Goal: Check status: Check status

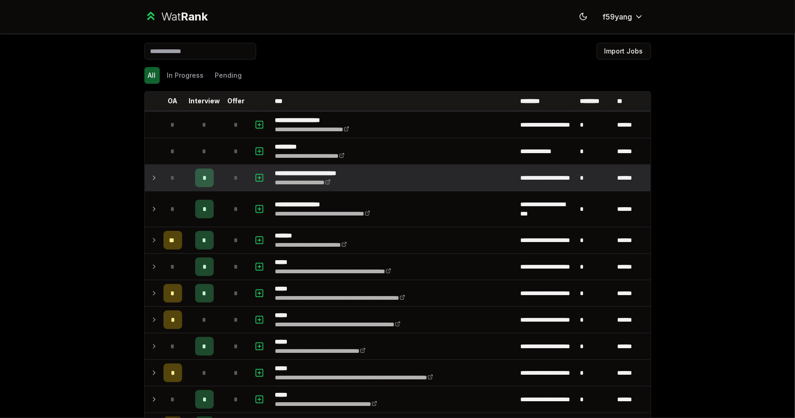
click at [150, 182] on icon at bounding box center [153, 177] width 7 height 11
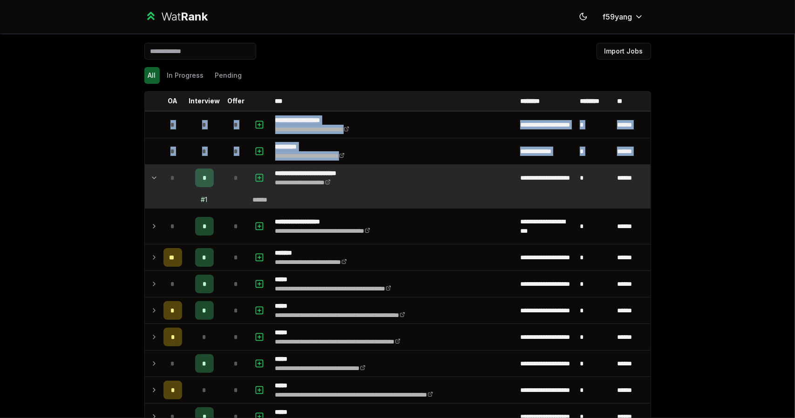
drag, startPoint x: 147, startPoint y: 182, endPoint x: 103, endPoint y: 195, distance: 45.7
click at [103, 195] on div "**********" at bounding box center [397, 209] width 795 height 418
click at [90, 189] on div "**********" at bounding box center [397, 209] width 795 height 418
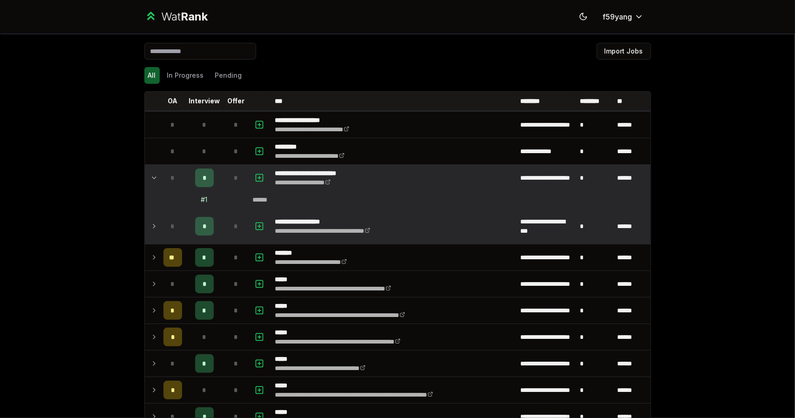
click at [150, 225] on icon at bounding box center [153, 226] width 7 height 11
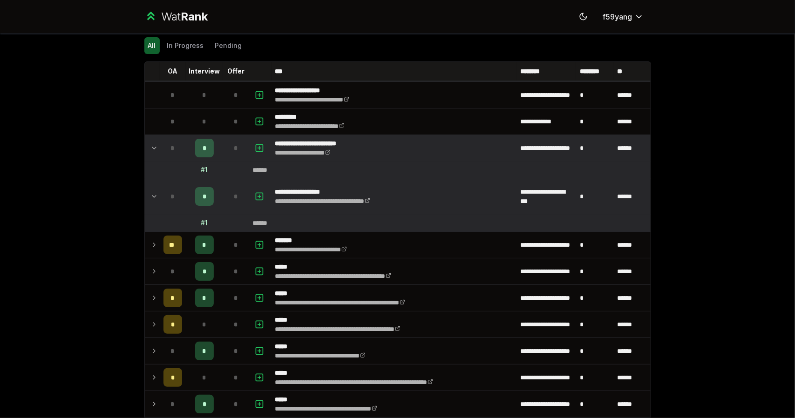
scroll to position [16, 0]
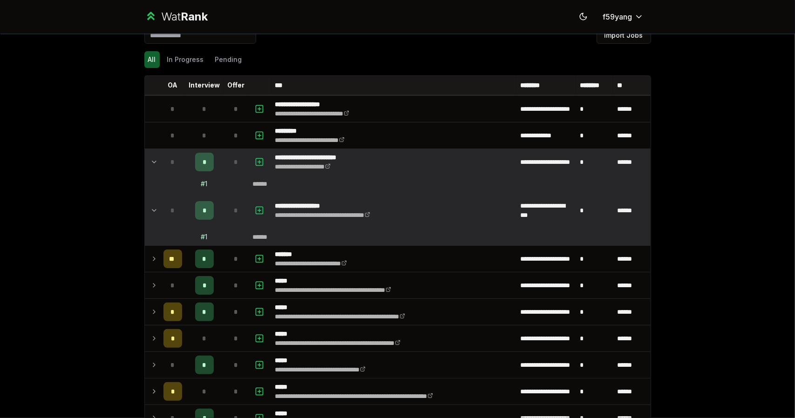
click at [146, 165] on td at bounding box center [152, 162] width 15 height 26
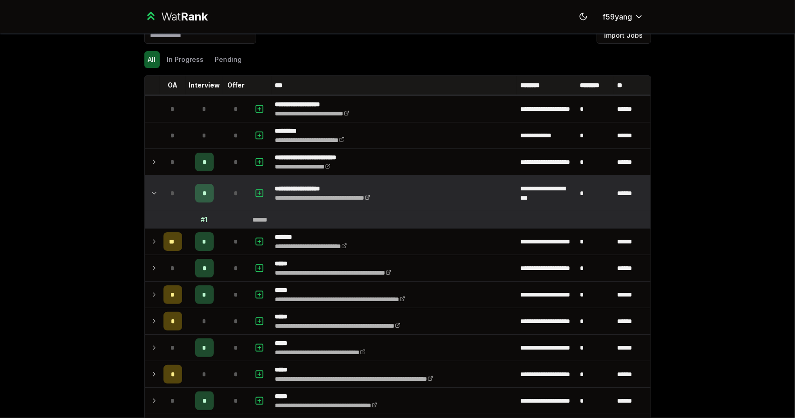
click at [151, 183] on td at bounding box center [152, 192] width 15 height 35
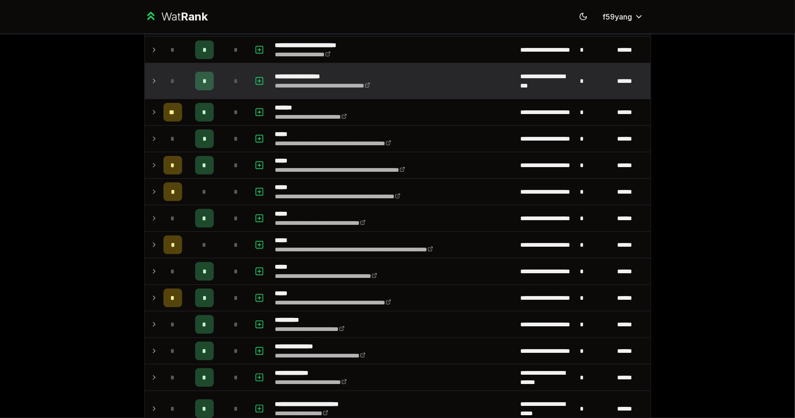
scroll to position [146, 0]
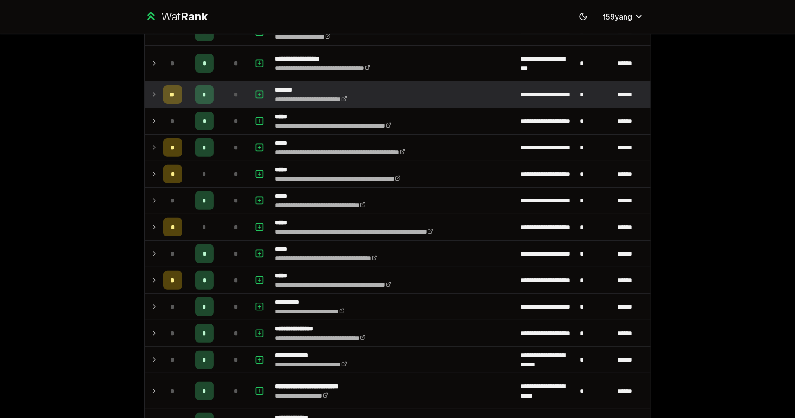
click at [149, 99] on td at bounding box center [152, 94] width 15 height 26
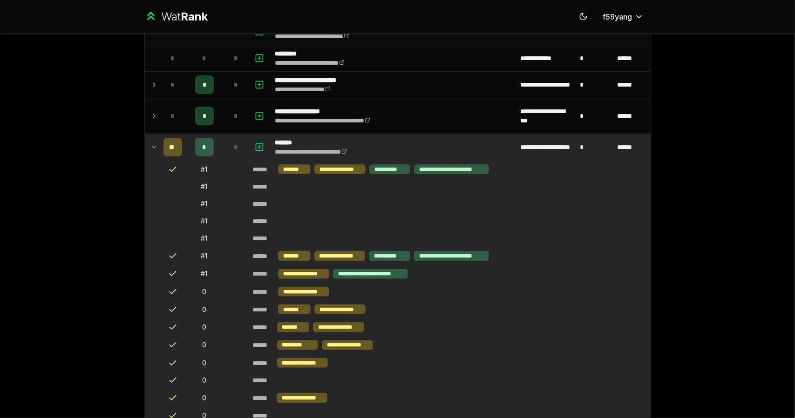
scroll to position [94, 0]
click at [150, 142] on icon at bounding box center [153, 146] width 7 height 11
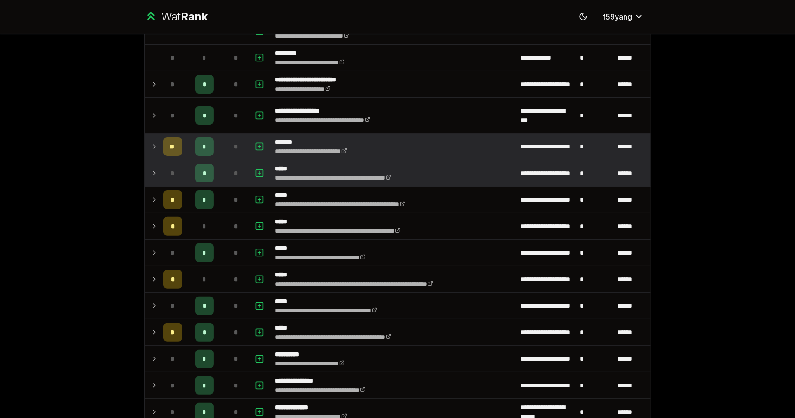
click at [150, 175] on icon at bounding box center [153, 173] width 7 height 11
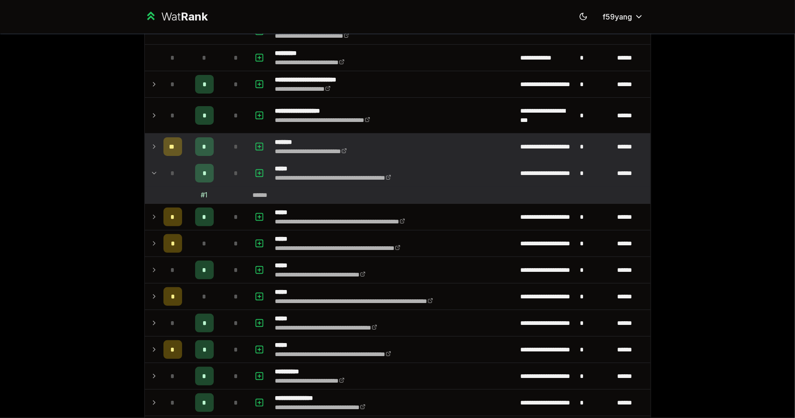
click at [150, 175] on icon at bounding box center [153, 173] width 7 height 11
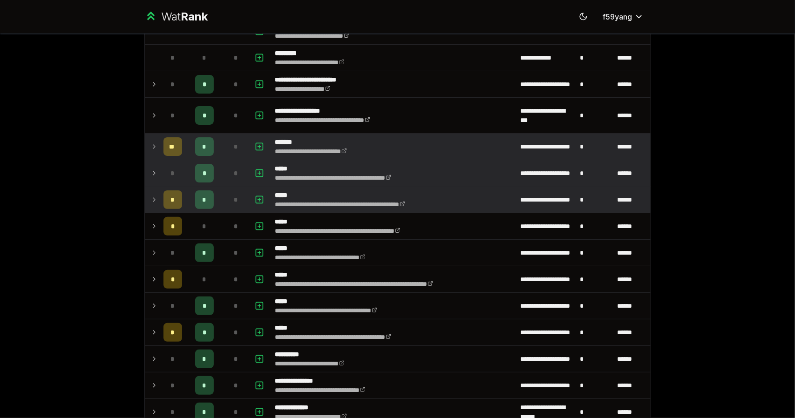
click at [150, 200] on icon at bounding box center [153, 199] width 7 height 11
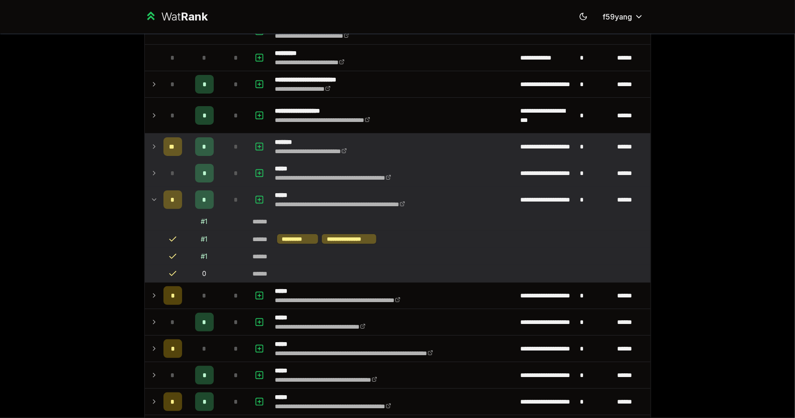
click at [150, 200] on icon at bounding box center [153, 199] width 7 height 11
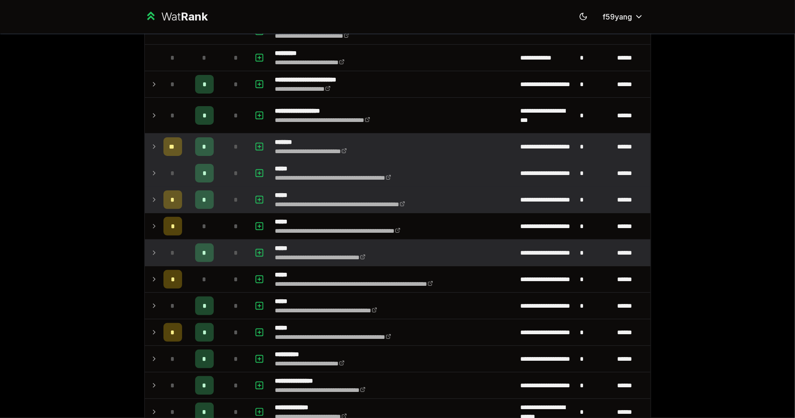
click at [152, 257] on td at bounding box center [152, 253] width 15 height 26
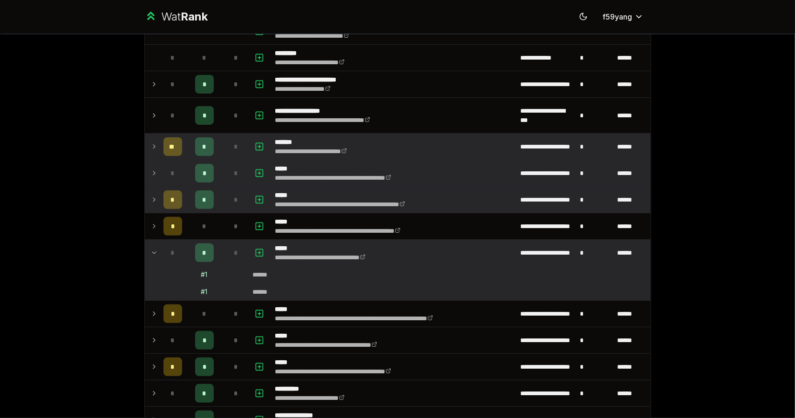
click at [152, 257] on td at bounding box center [152, 253] width 15 height 26
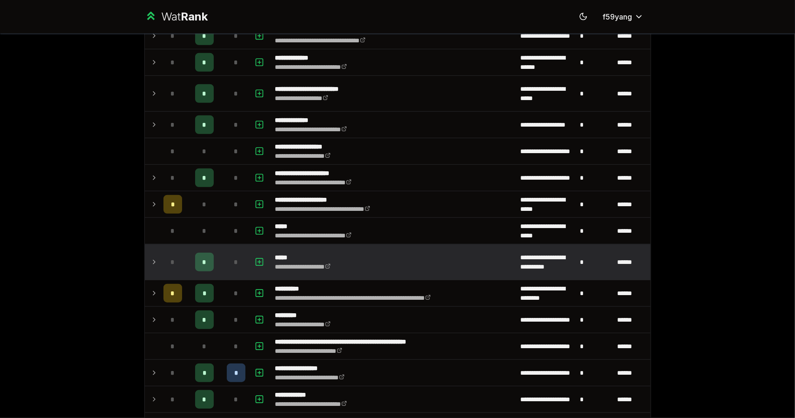
scroll to position [451, 0]
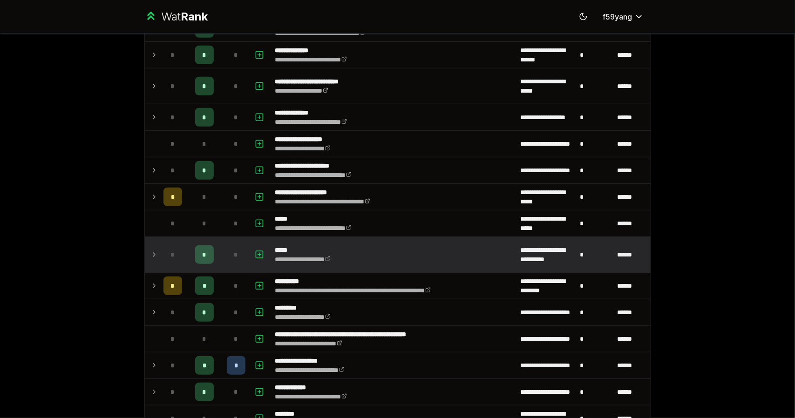
click at [146, 253] on td at bounding box center [152, 254] width 15 height 35
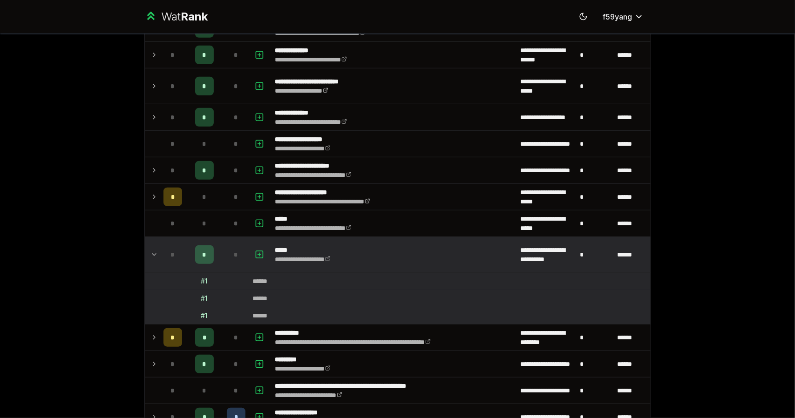
click at [150, 249] on icon at bounding box center [153, 254] width 7 height 11
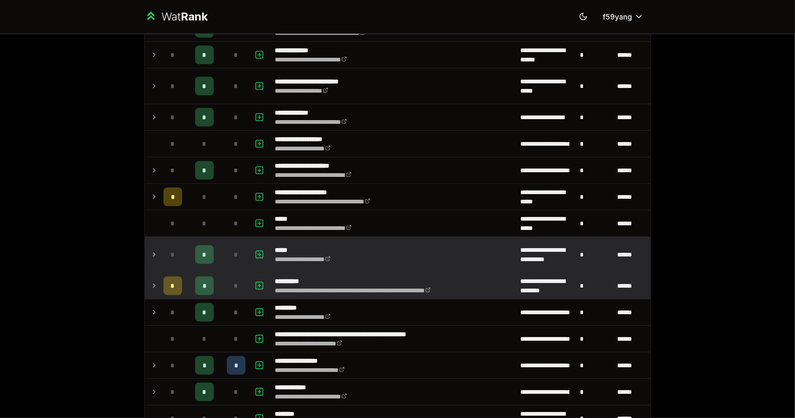
click at [154, 287] on td at bounding box center [152, 286] width 15 height 26
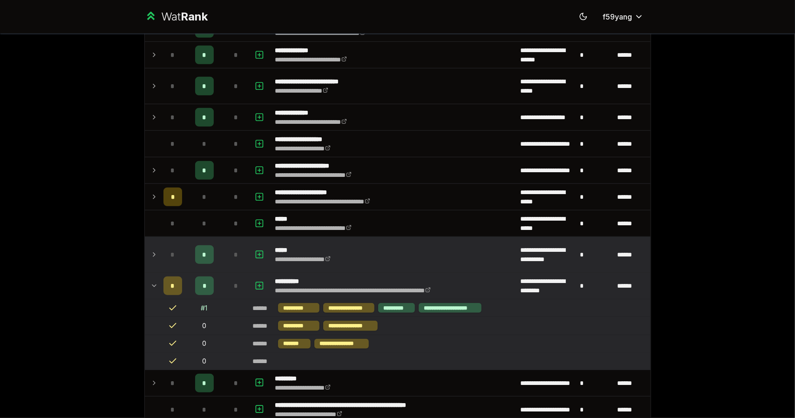
click at [154, 287] on icon at bounding box center [153, 285] width 7 height 11
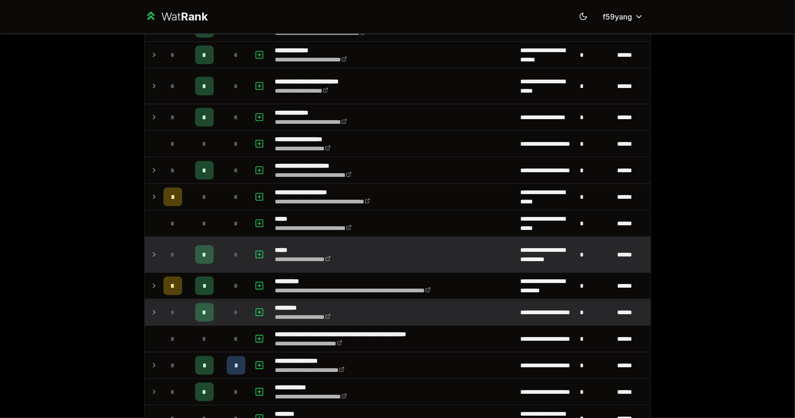
click at [154, 310] on td at bounding box center [152, 312] width 15 height 26
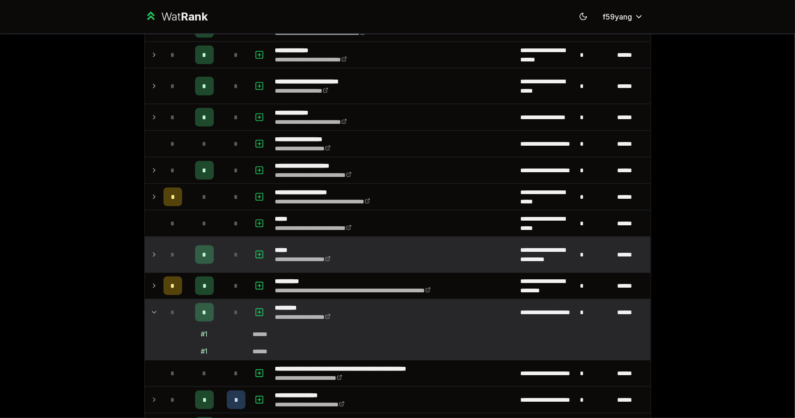
click at [154, 310] on td at bounding box center [152, 312] width 15 height 26
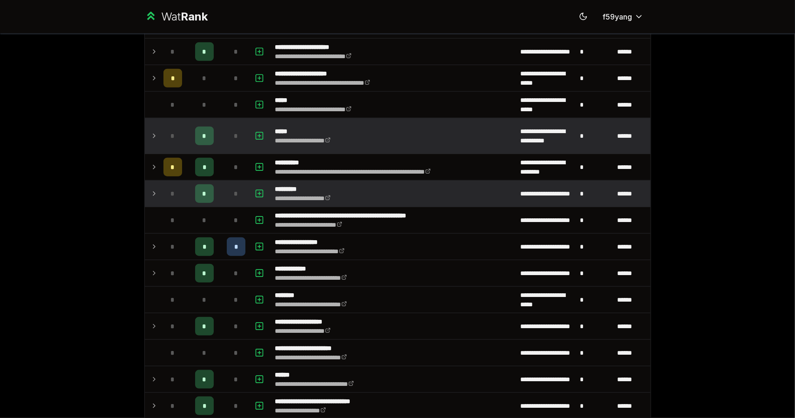
scroll to position [570, 0]
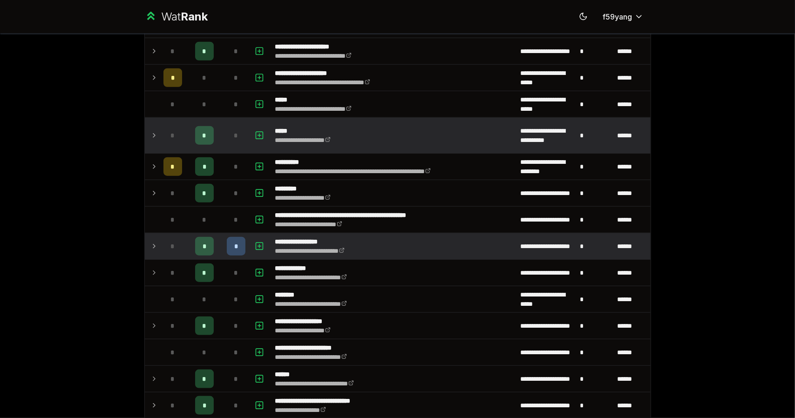
click at [145, 238] on td at bounding box center [152, 246] width 15 height 26
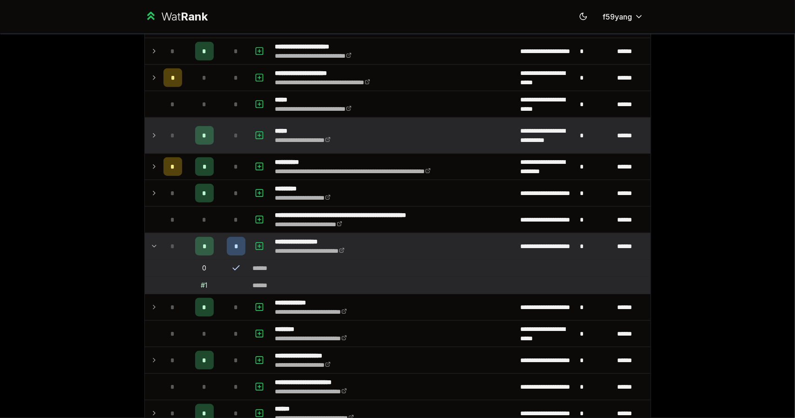
click at [235, 245] on span "*" at bounding box center [236, 246] width 3 height 9
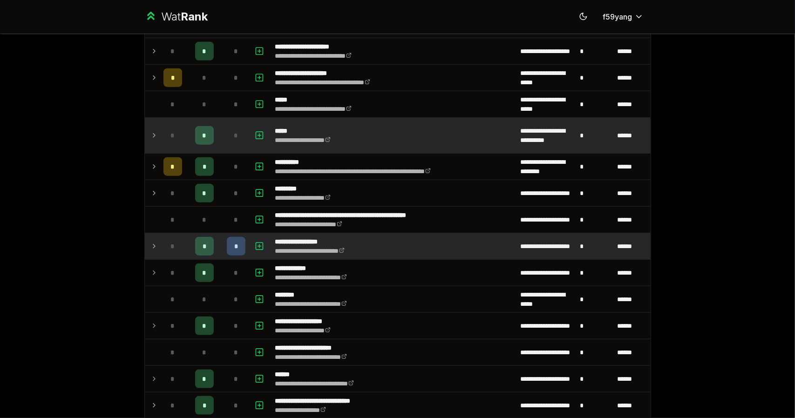
click at [235, 245] on span "*" at bounding box center [236, 246] width 3 height 9
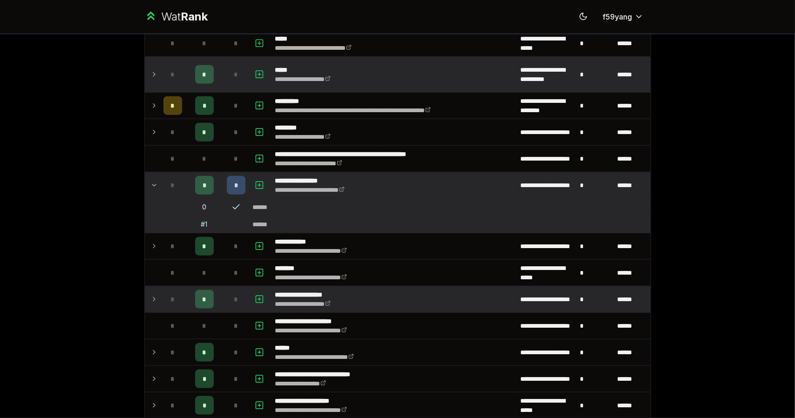
scroll to position [675, 0]
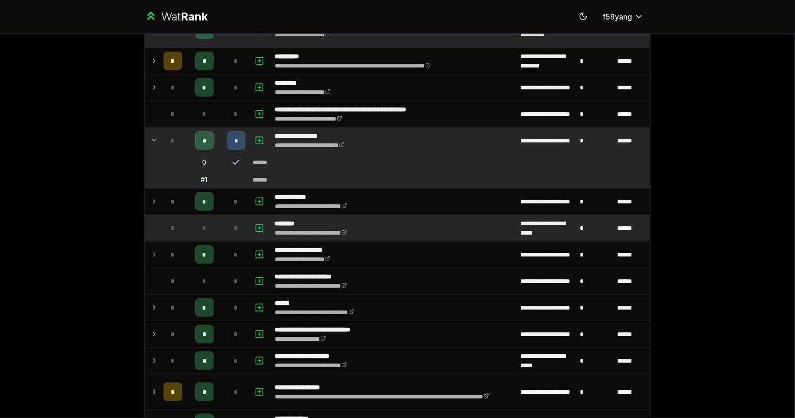
click at [149, 231] on td at bounding box center [152, 228] width 15 height 26
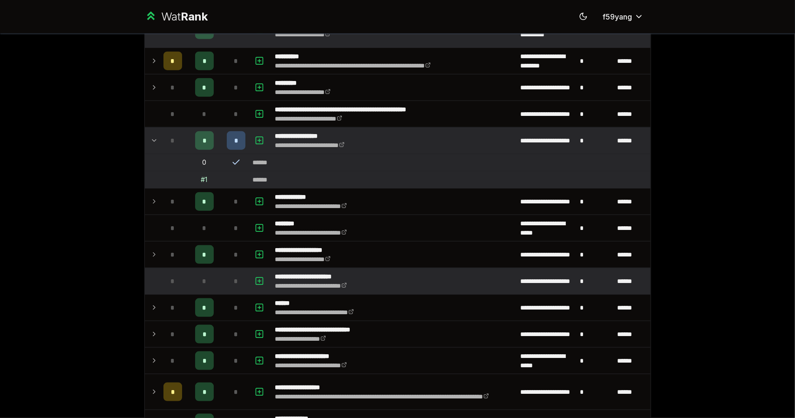
click at [145, 271] on td at bounding box center [152, 281] width 15 height 26
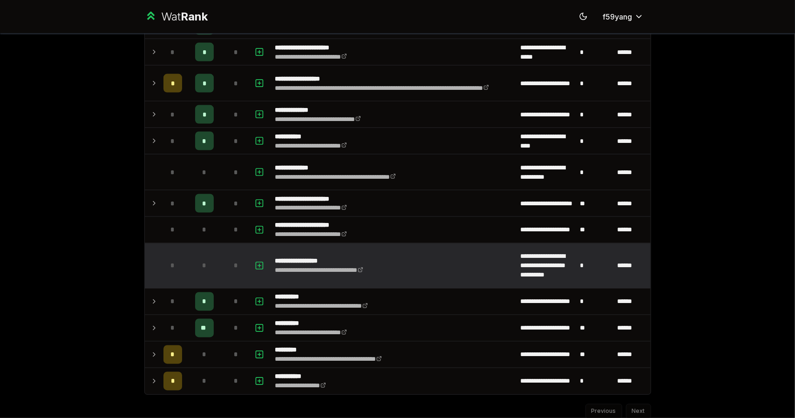
scroll to position [984, 0]
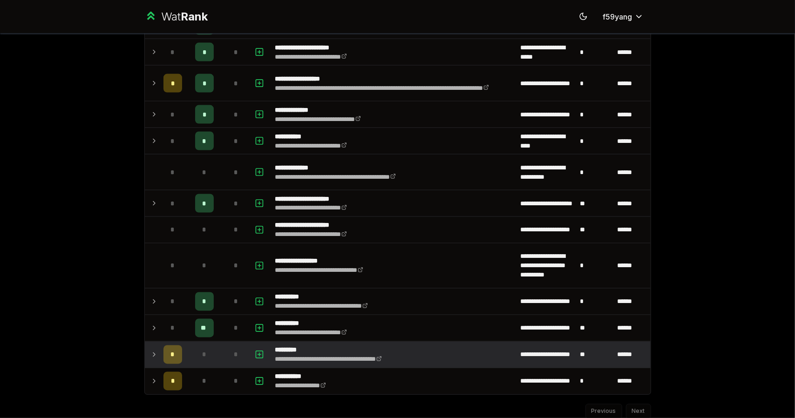
click at [150, 351] on icon at bounding box center [153, 354] width 7 height 11
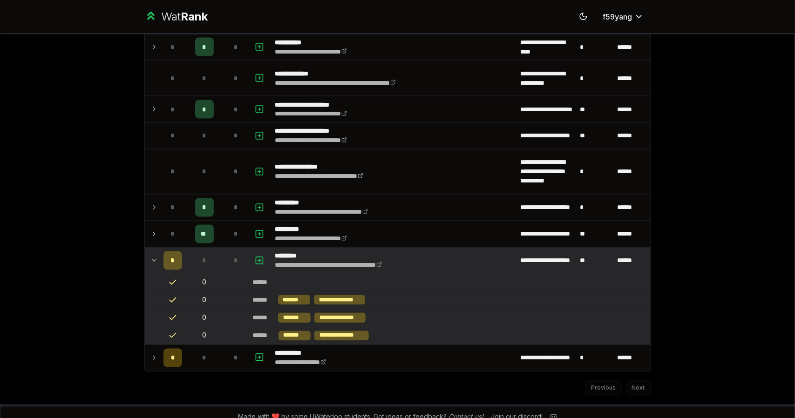
scroll to position [1079, 0]
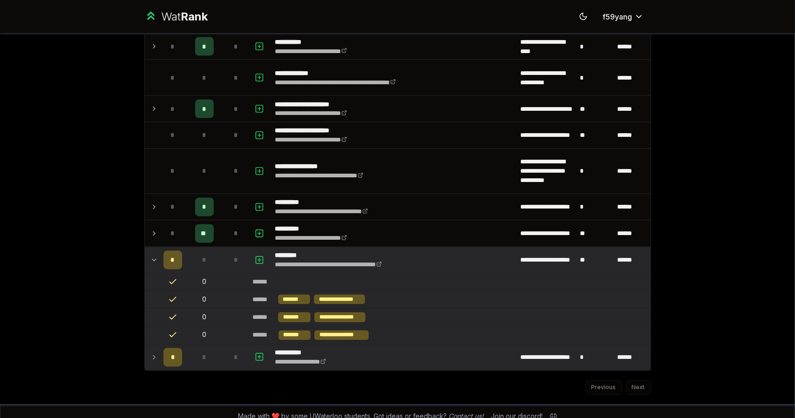
click at [146, 355] on td at bounding box center [152, 357] width 15 height 26
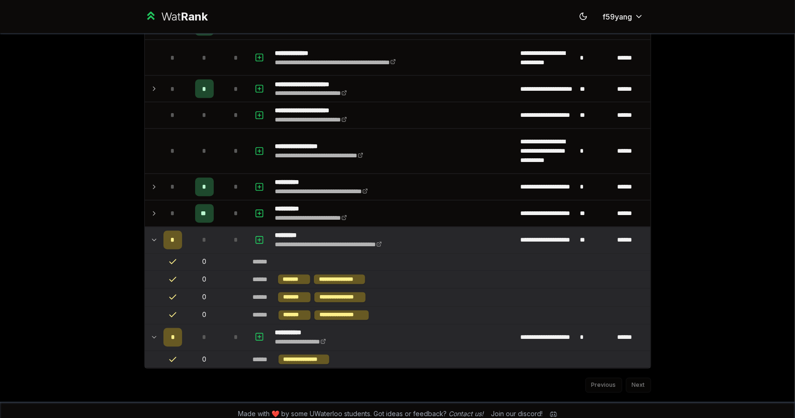
click at [150, 235] on icon at bounding box center [153, 240] width 7 height 11
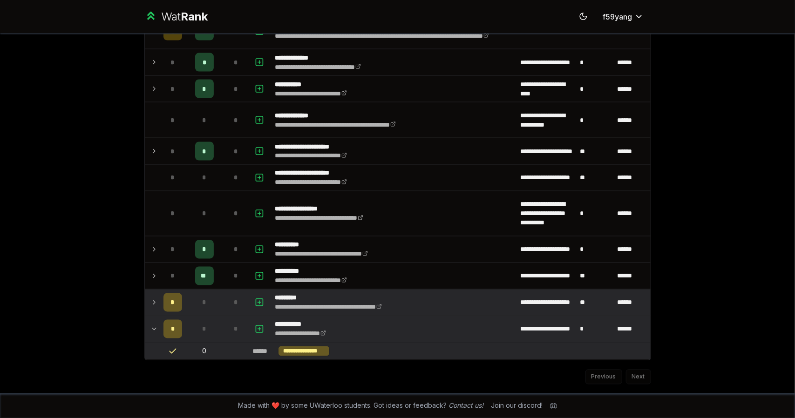
scroll to position [1029, 0]
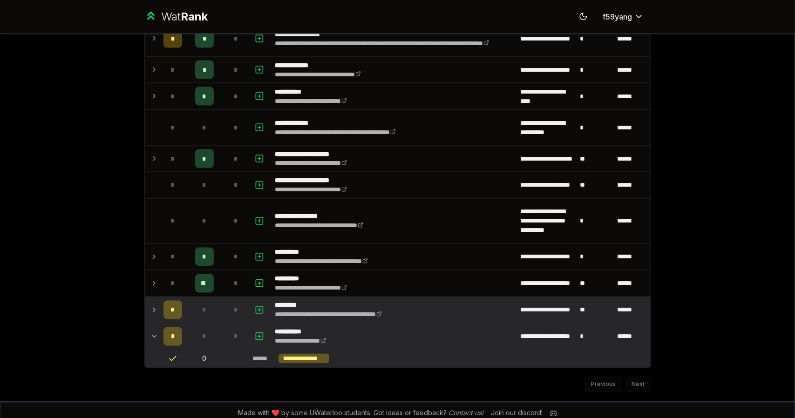
click at [147, 350] on td at bounding box center [152, 358] width 15 height 17
click at [150, 331] on icon at bounding box center [153, 336] width 7 height 11
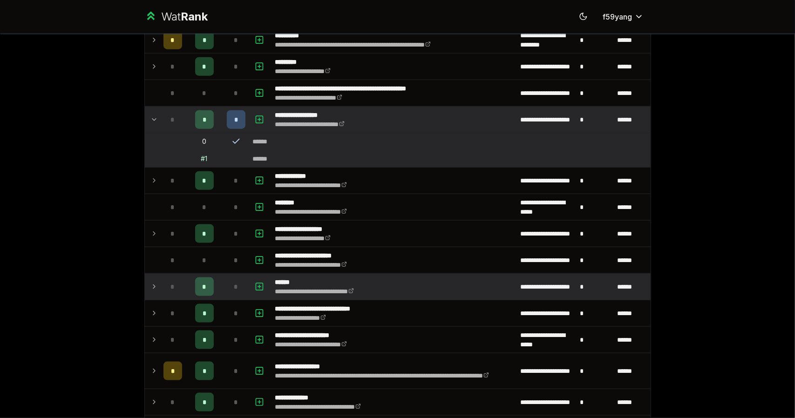
scroll to position [821, 0]
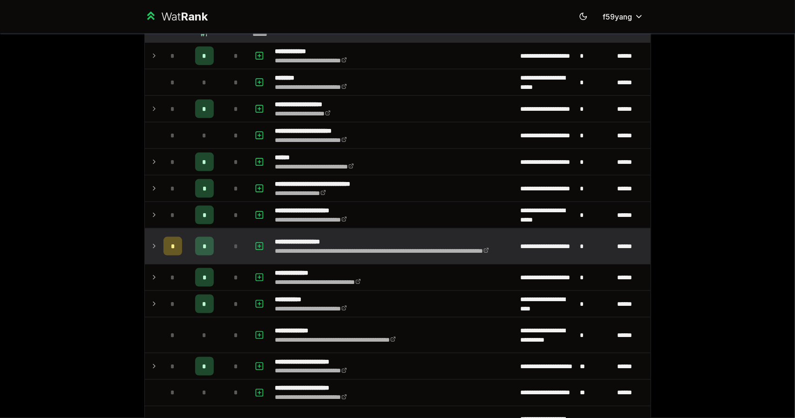
click at [153, 244] on icon at bounding box center [154, 246] width 2 height 4
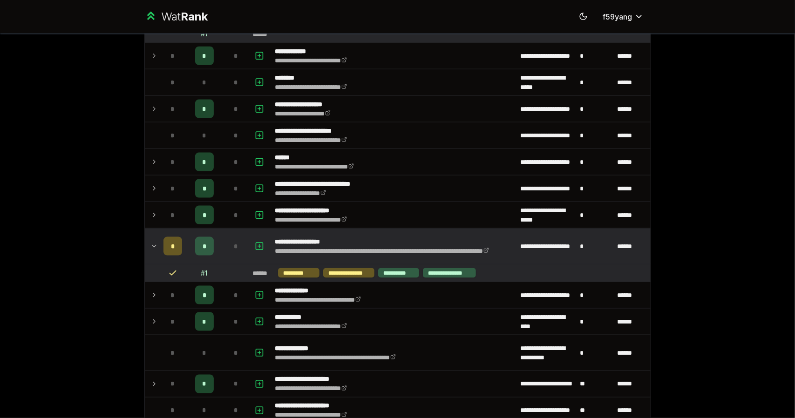
click at [150, 241] on icon at bounding box center [153, 246] width 7 height 11
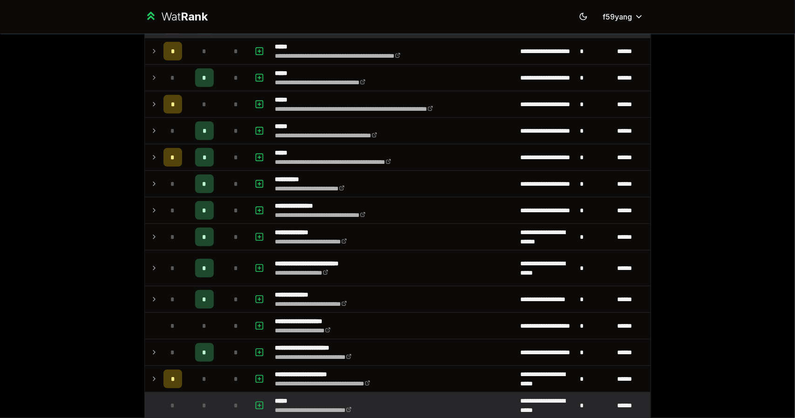
scroll to position [0, 0]
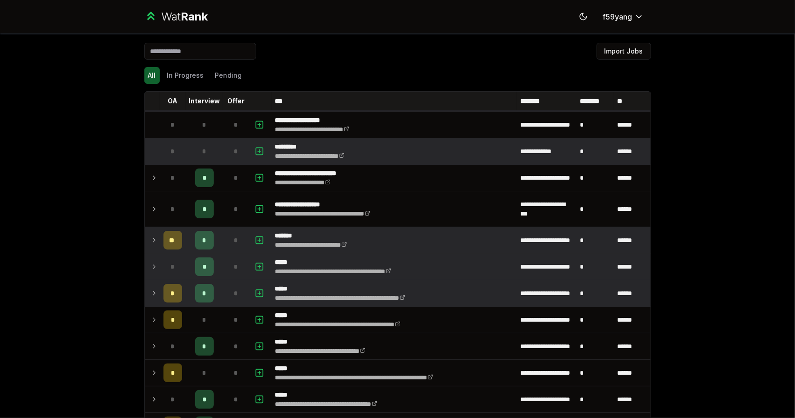
click at [178, 142] on td "*" at bounding box center [173, 151] width 26 height 26
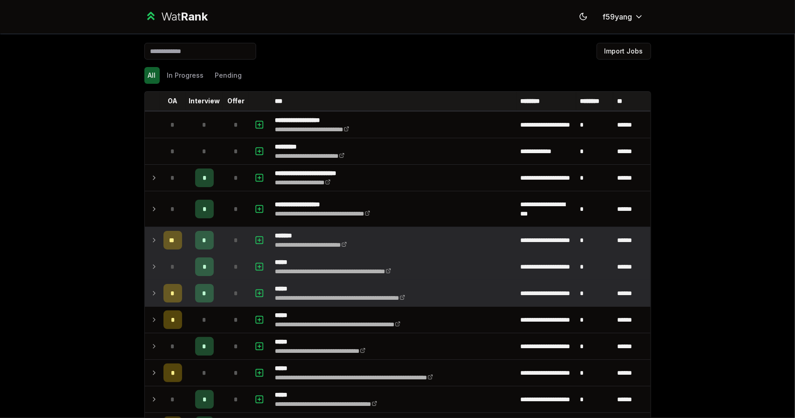
click at [205, 75] on div "All In Progress Pending" at bounding box center [397, 75] width 506 height 17
click at [219, 81] on button "Pending" at bounding box center [228, 75] width 34 height 17
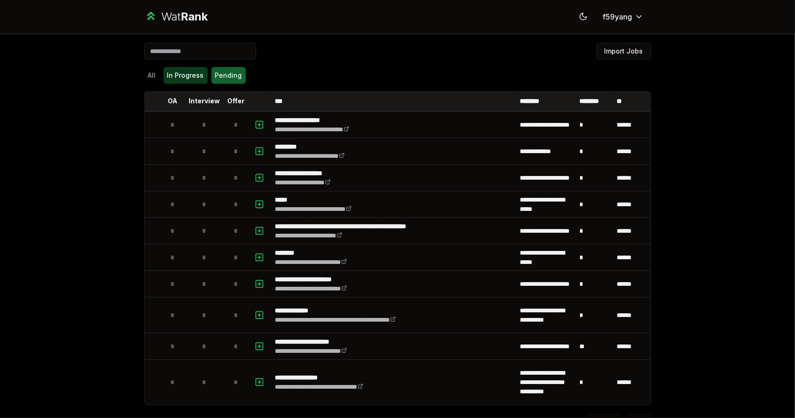
click at [190, 81] on button "In Progress" at bounding box center [185, 75] width 44 height 17
